Goal: Information Seeking & Learning: Learn about a topic

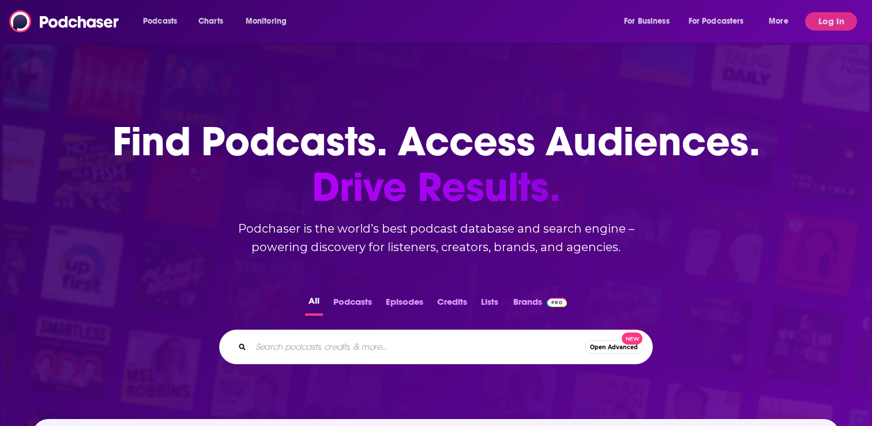
click at [386, 342] on input "Search podcasts, credits, & more..." at bounding box center [418, 346] width 334 height 18
paste input "The [PERSON_NAME] Show"
type input "The [PERSON_NAME] Show"
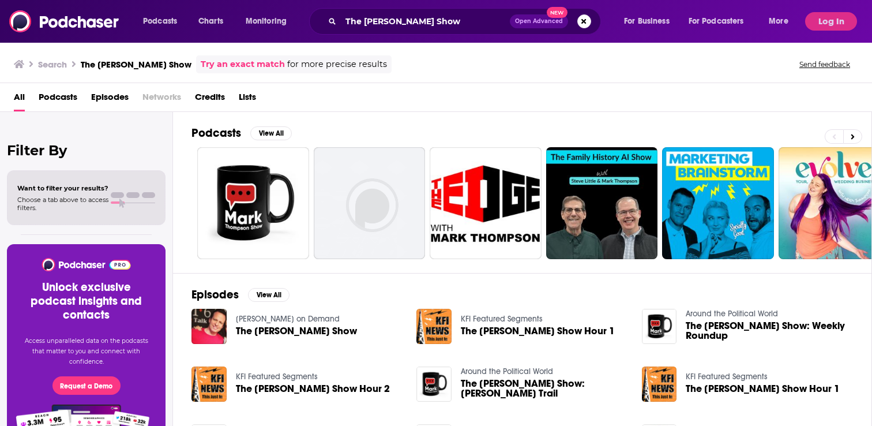
scroll to position [35, 0]
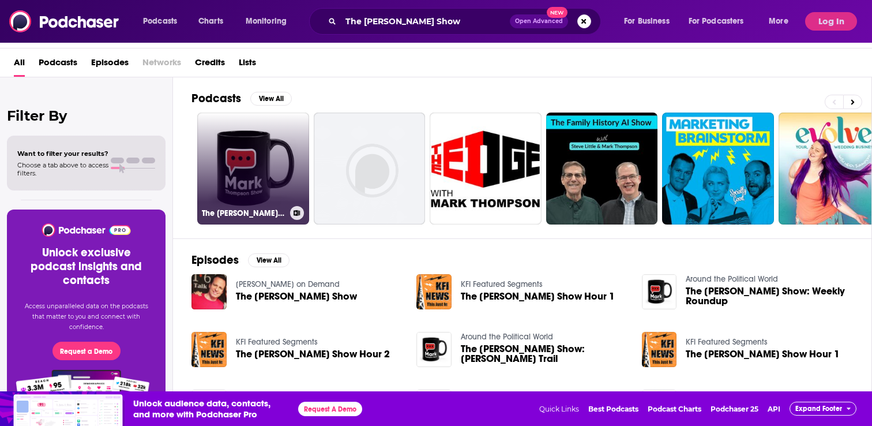
click at [275, 133] on link "The [PERSON_NAME] Show" at bounding box center [253, 168] width 112 height 112
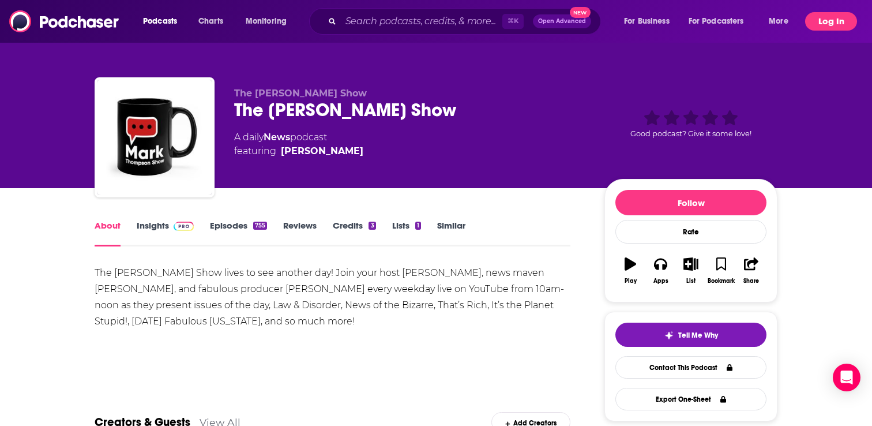
click at [833, 25] on button "Log In" at bounding box center [831, 21] width 52 height 18
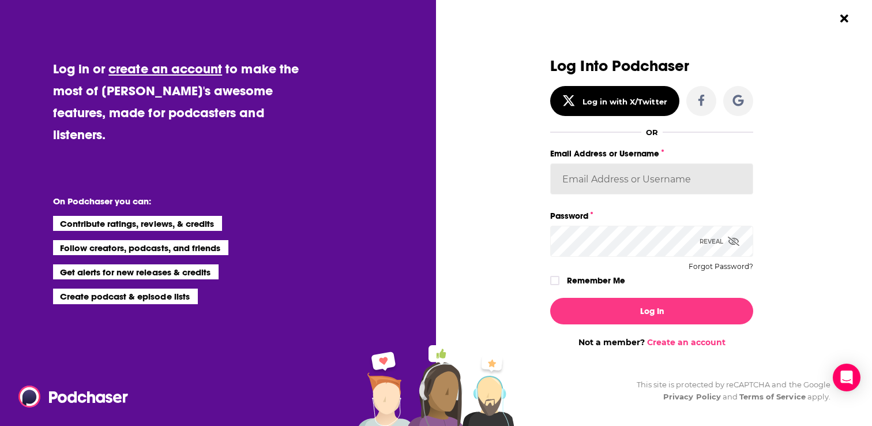
click at [583, 187] on input "Email Address or Username" at bounding box center [651, 178] width 203 height 31
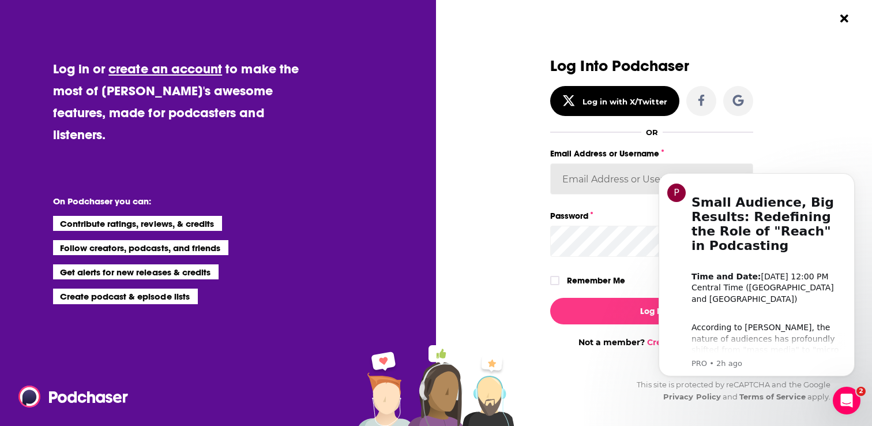
type input "gpg2"
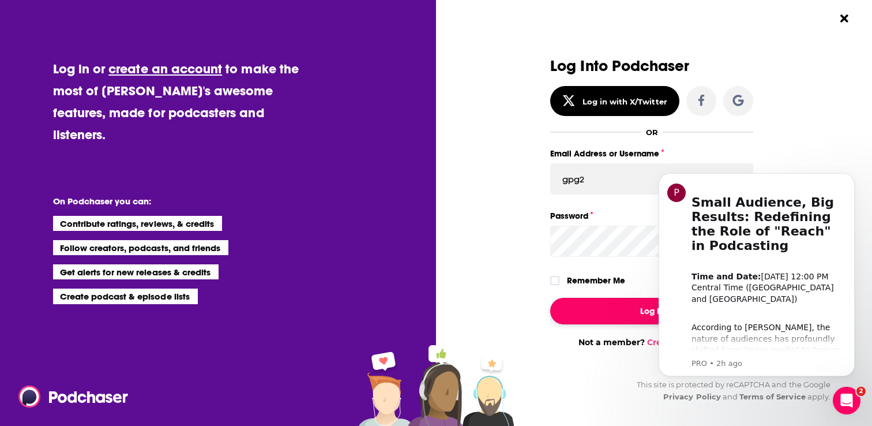
click at [613, 313] on button "Log In" at bounding box center [651, 311] width 203 height 27
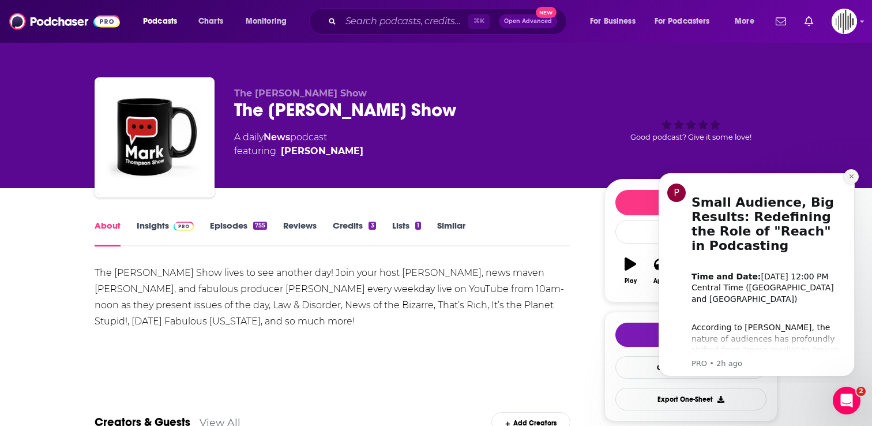
click at [854, 181] on button "Dismiss notification" at bounding box center [851, 176] width 15 height 15
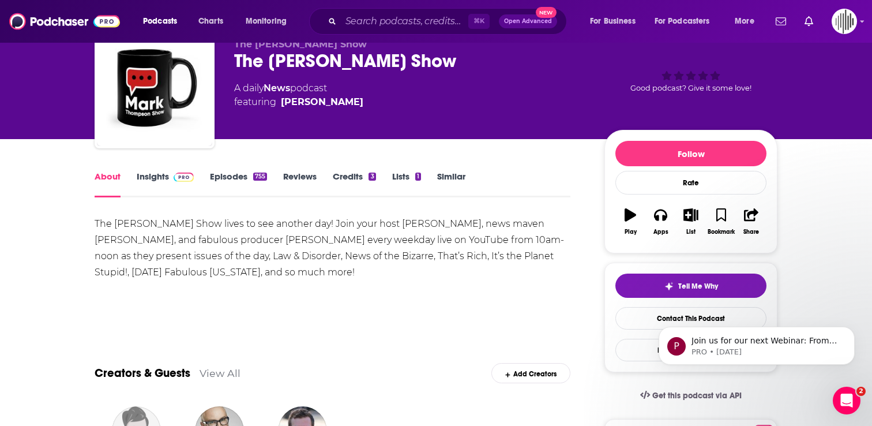
scroll to position [43, 0]
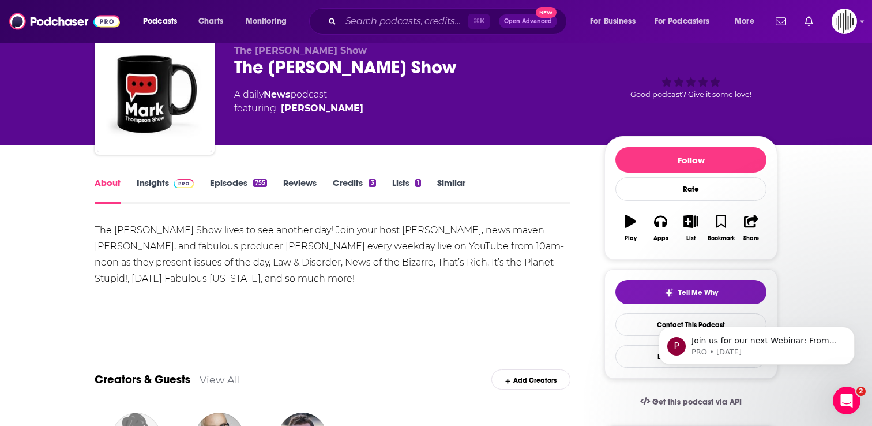
click at [144, 184] on link "Insights" at bounding box center [165, 190] width 57 height 27
